Goal: Transaction & Acquisition: Register for event/course

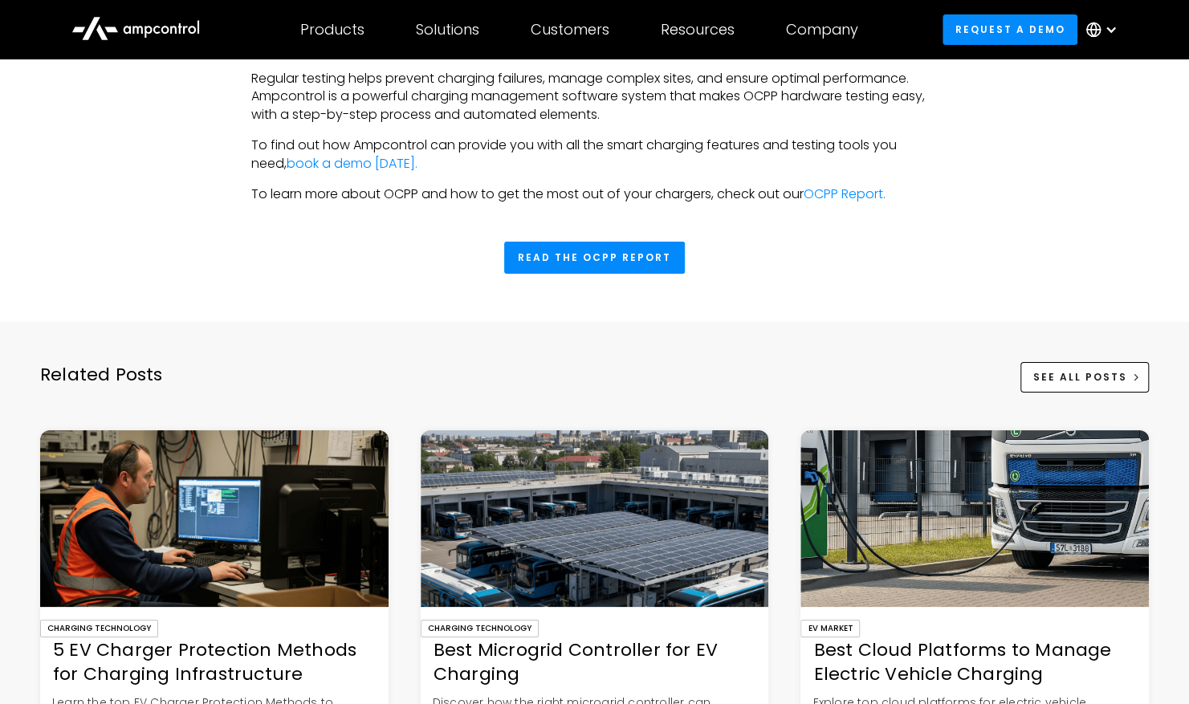
scroll to position [3598, 0]
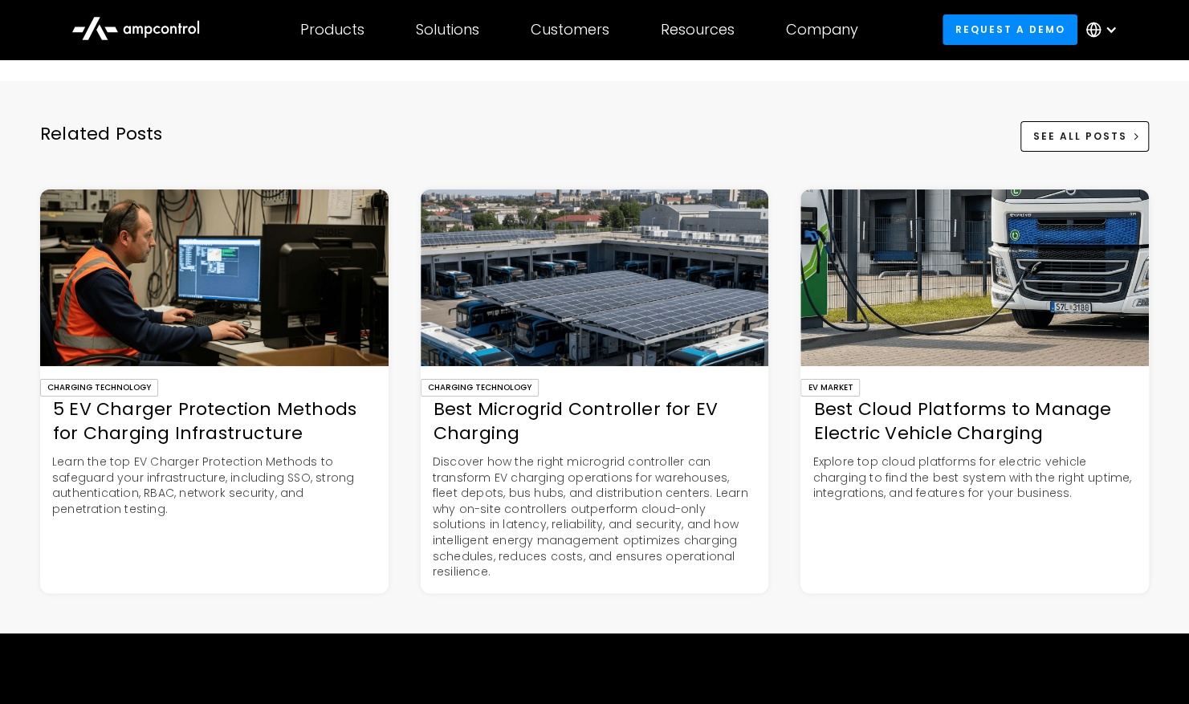
click at [226, 414] on div "5 EV Charger Protection Methods for Charging Infrastructure" at bounding box center [214, 423] width 349 height 50
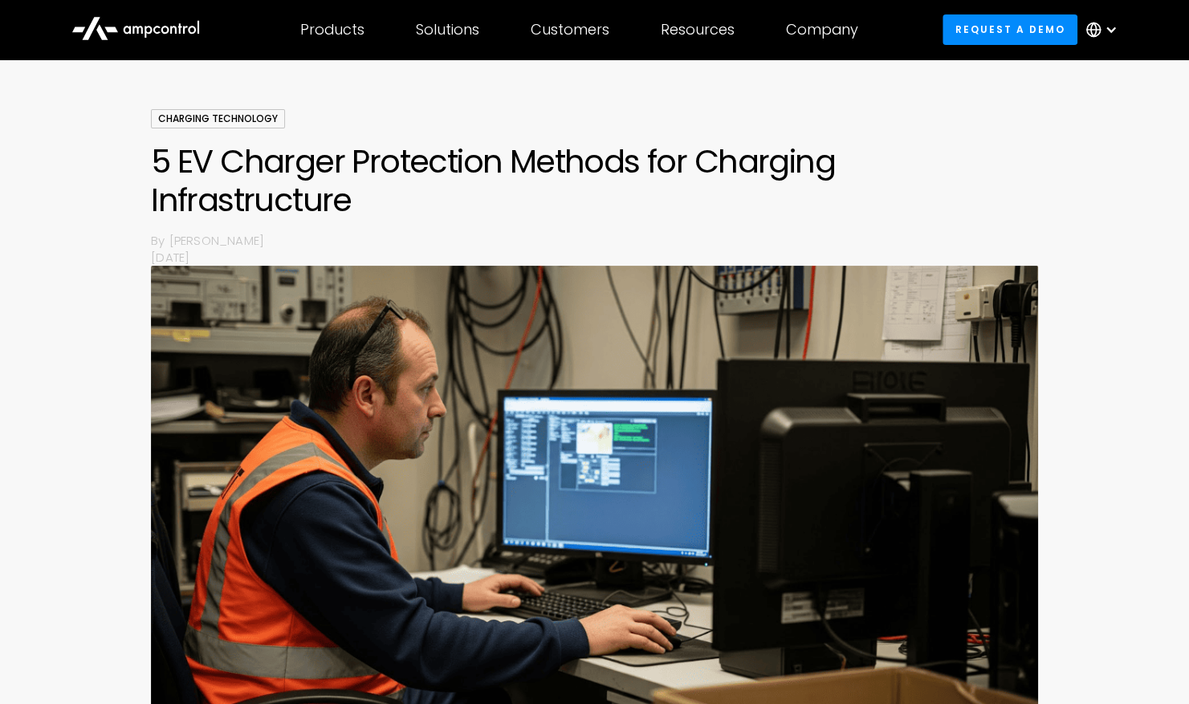
scroll to position [80, 0]
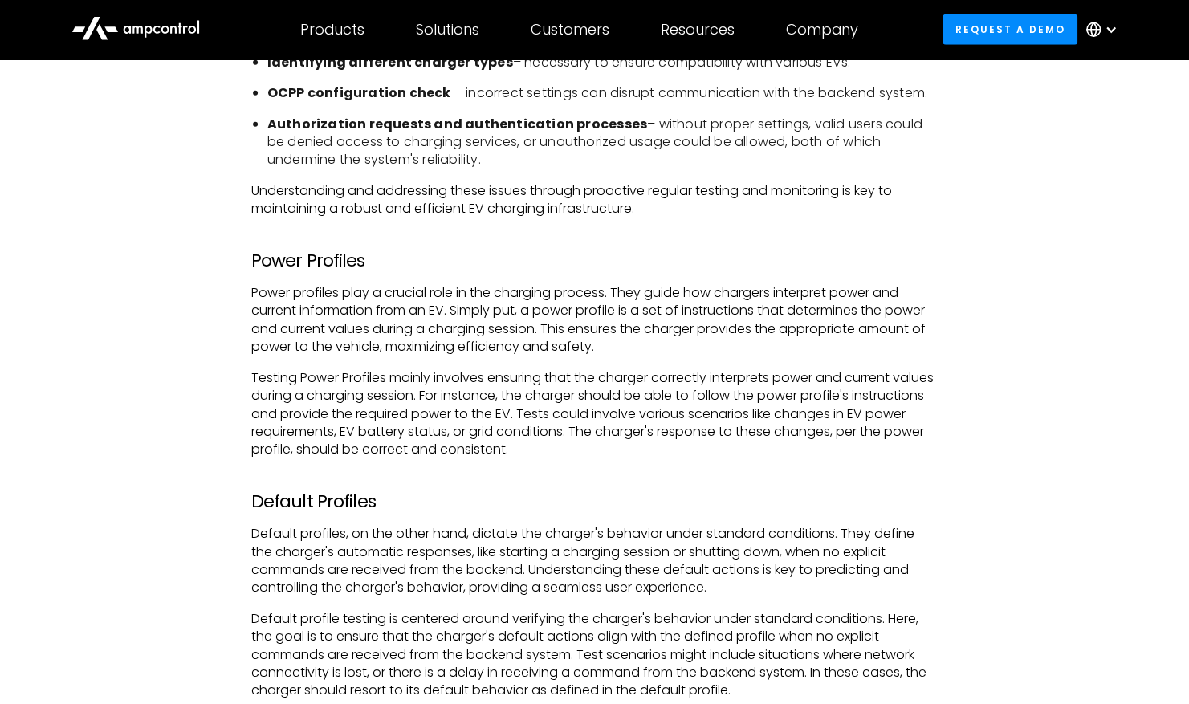
scroll to position [2050, 0]
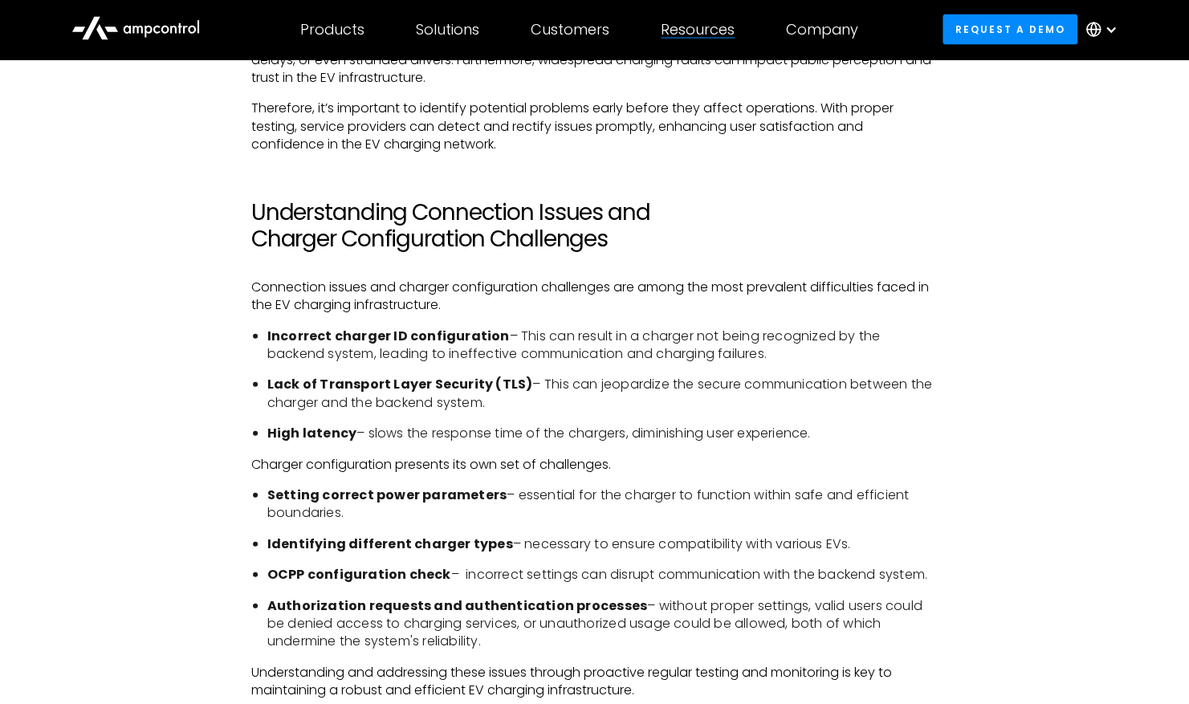
click at [713, 43] on div "Resources Customer success Blog Webinars Reports Product guides API Documentati…" at bounding box center [697, 30] width 125 height 56
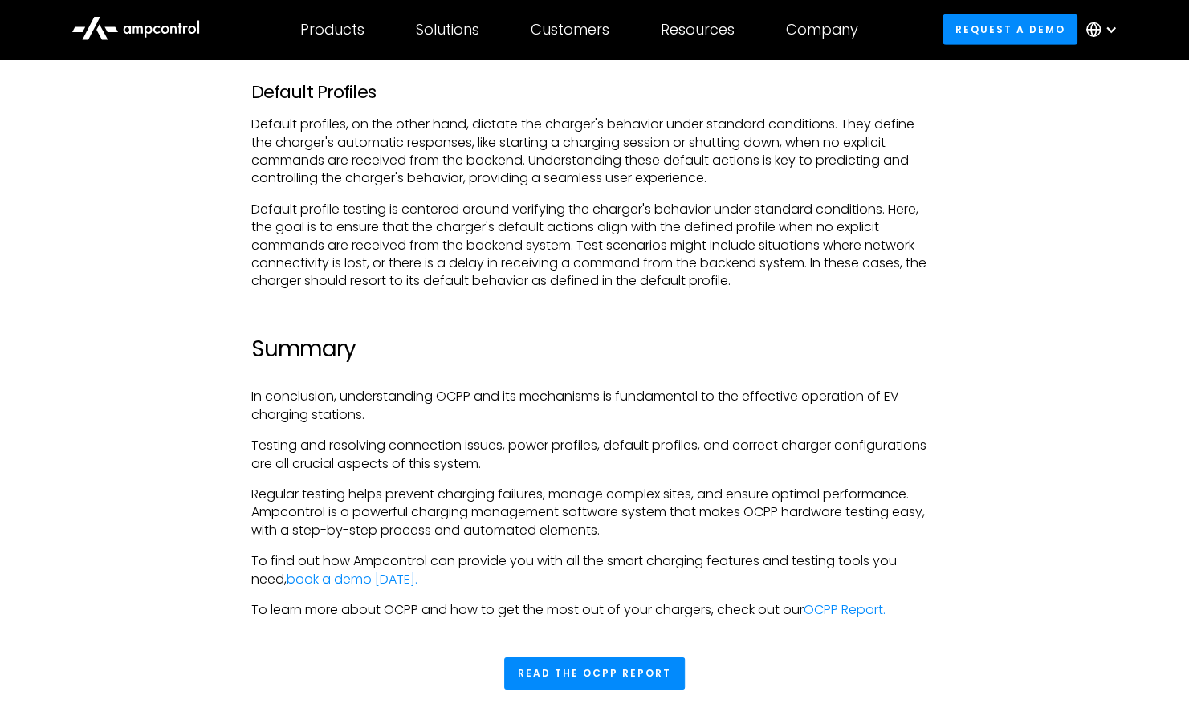
scroll to position [3094, 0]
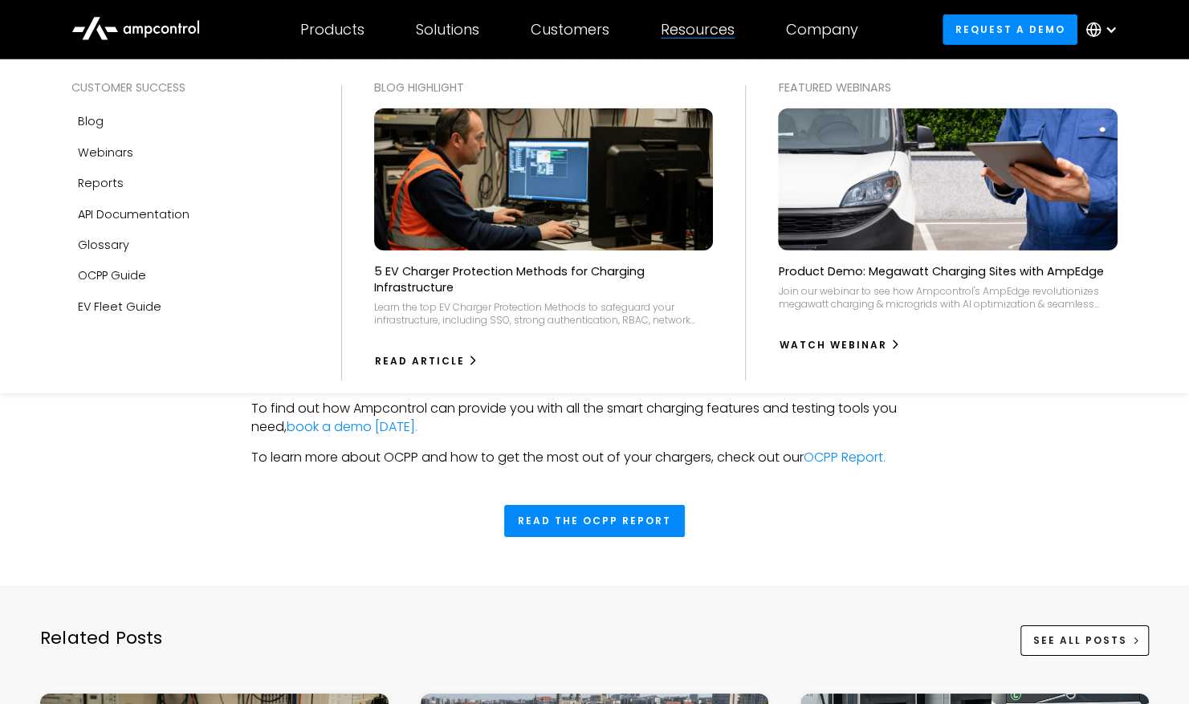
click at [700, 22] on div "Resources" at bounding box center [698, 30] width 74 height 18
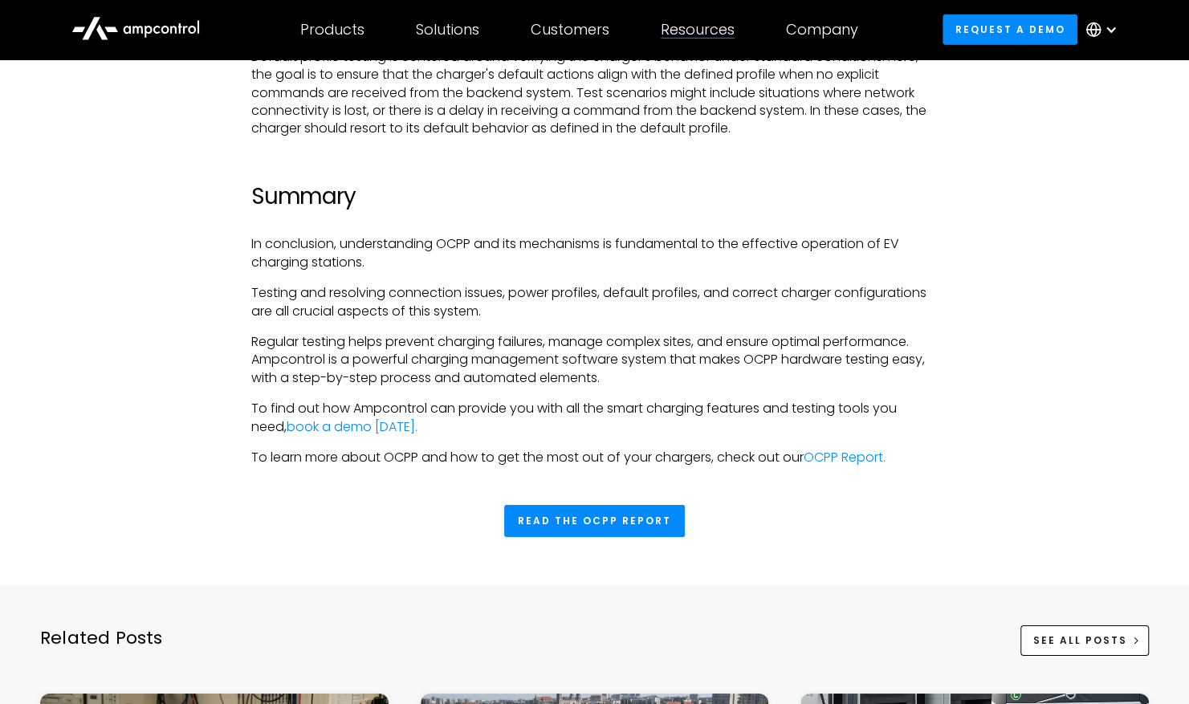
click at [695, 27] on div "Resources" at bounding box center [698, 30] width 74 height 18
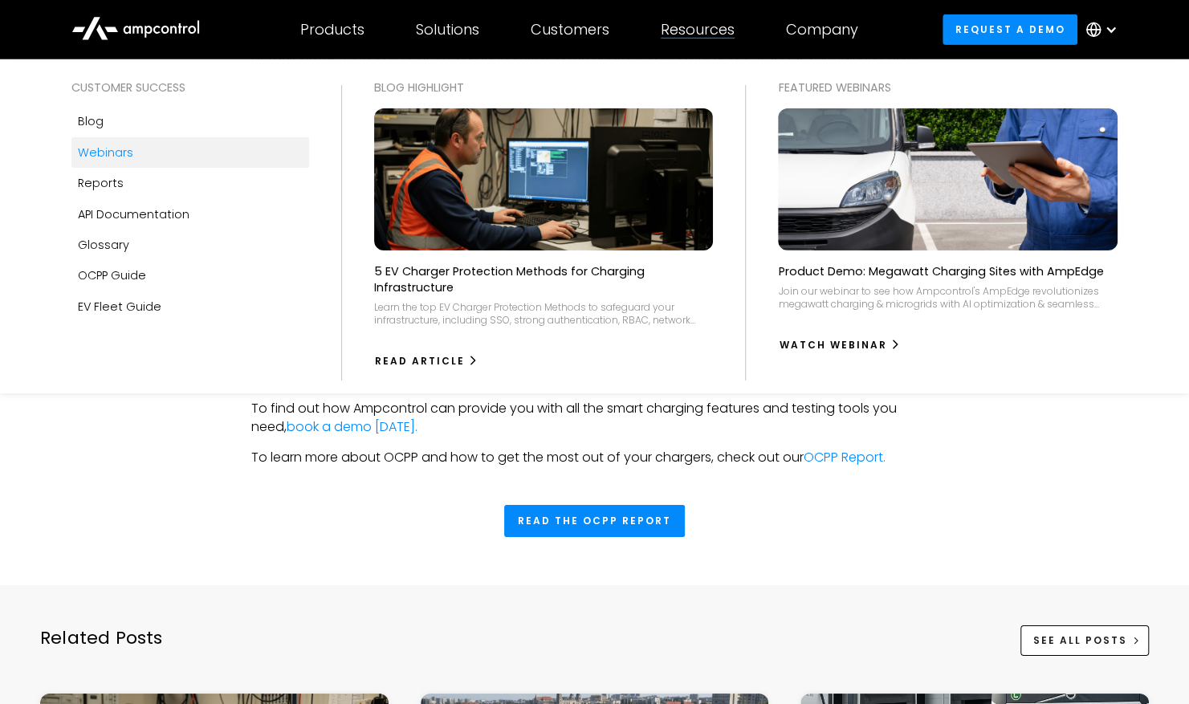
click at [168, 159] on link "Webinars" at bounding box center [190, 152] width 238 height 31
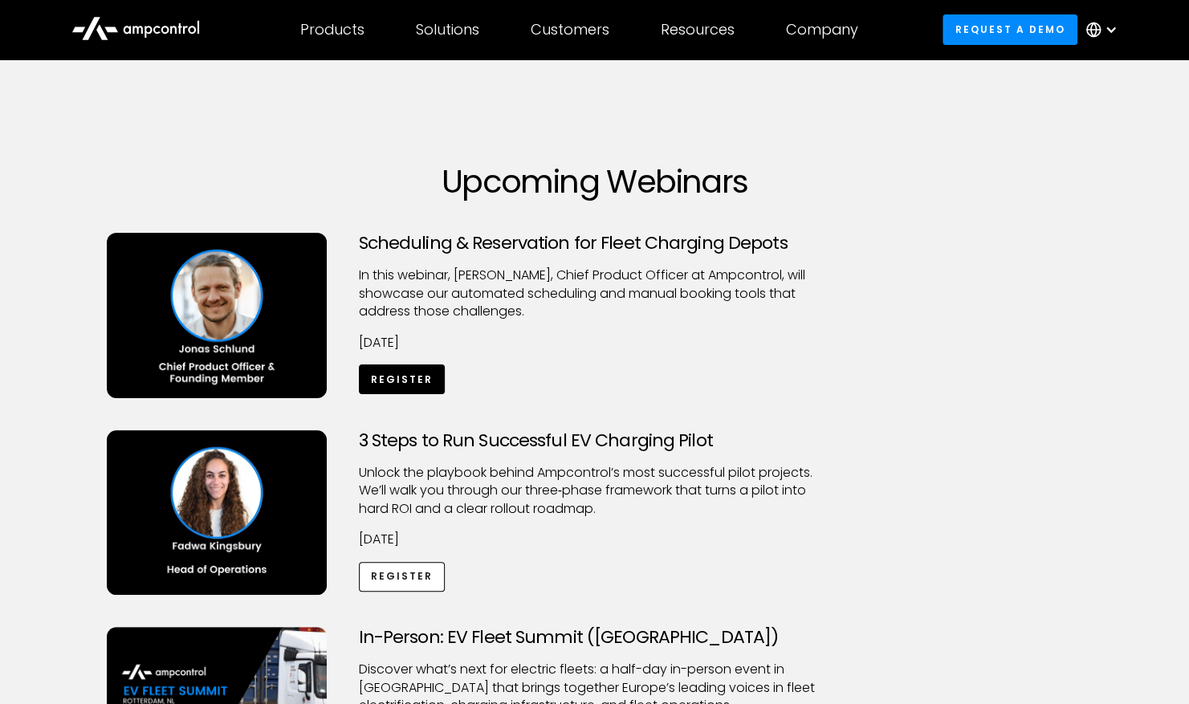
click at [428, 390] on link "Register" at bounding box center [402, 380] width 87 height 30
